Goal: Task Accomplishment & Management: Complete application form

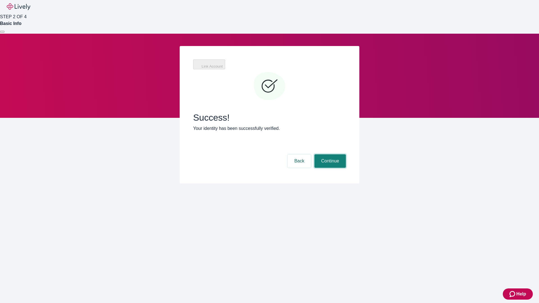
click at [329, 154] on button "Continue" at bounding box center [329, 160] width 31 height 13
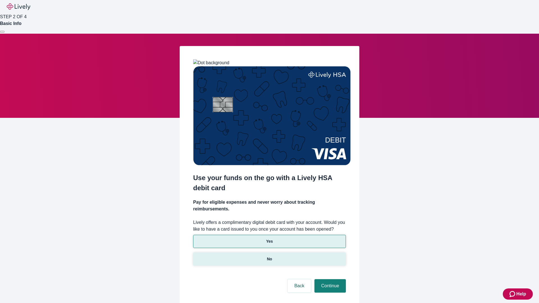
click at [269, 256] on p "No" at bounding box center [269, 259] width 5 height 6
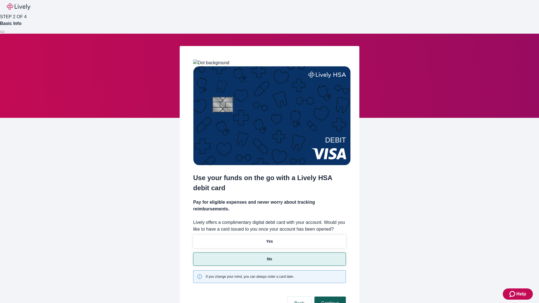
click at [329, 297] on button "Continue" at bounding box center [329, 303] width 31 height 13
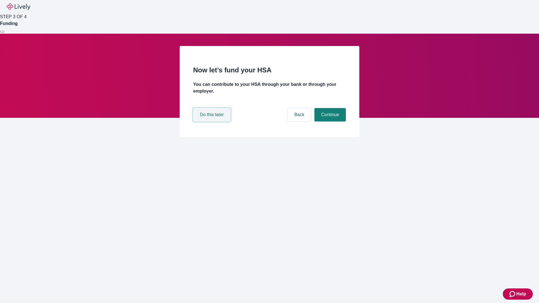
click at [212, 122] on button "Do this later" at bounding box center [211, 114] width 37 height 13
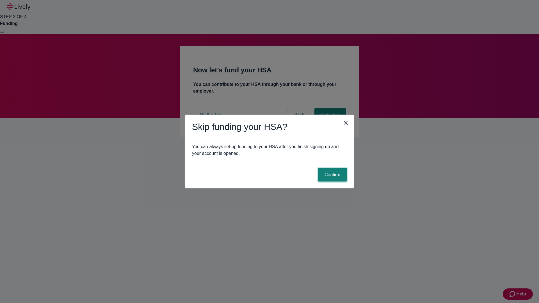
click at [331, 175] on button "Confirm" at bounding box center [332, 174] width 29 height 13
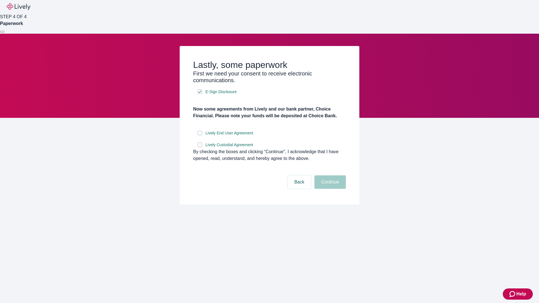
click at [200, 135] on input "Lively End User Agreement" at bounding box center [200, 133] width 4 height 4
checkbox input "true"
click at [200, 147] on input "Lively Custodial Agreement" at bounding box center [200, 145] width 4 height 4
checkbox input "true"
click at [329, 189] on button "Continue" at bounding box center [329, 181] width 31 height 13
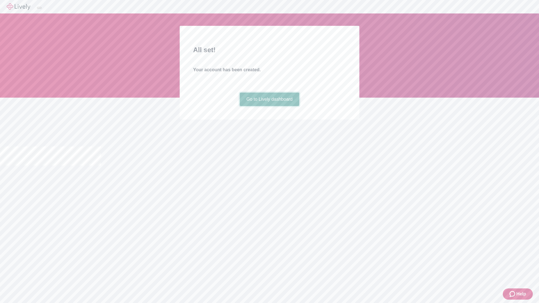
click at [269, 106] on link "Go to Lively dashboard" at bounding box center [270, 99] width 60 height 13
